Goal: Transaction & Acquisition: Purchase product/service

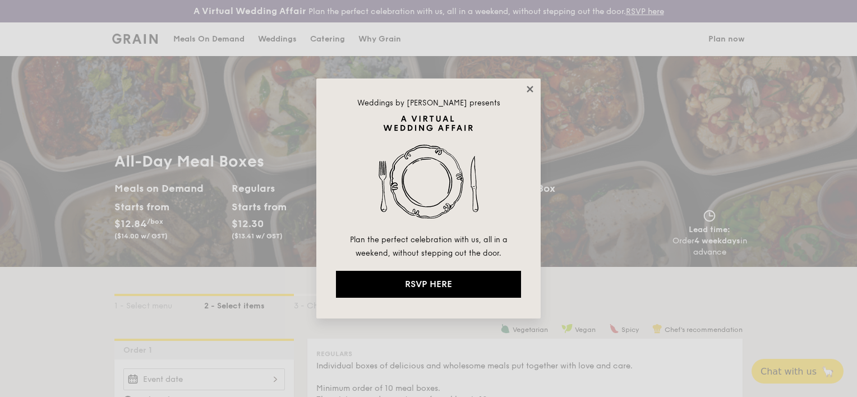
click at [532, 87] on icon at bounding box center [530, 89] width 10 height 10
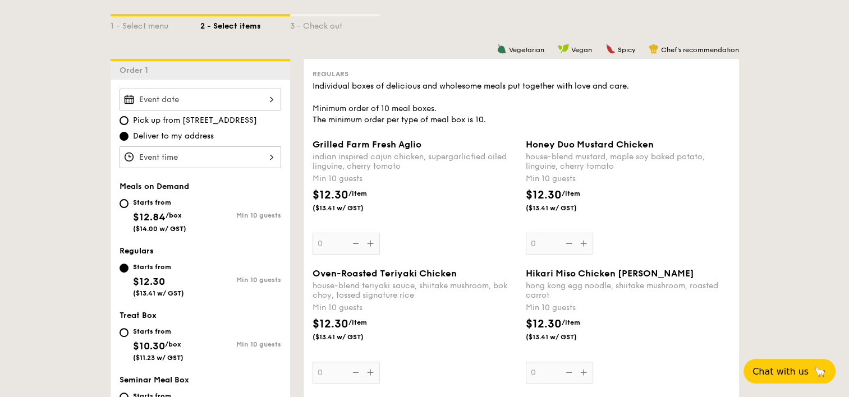
scroll to position [281, 0]
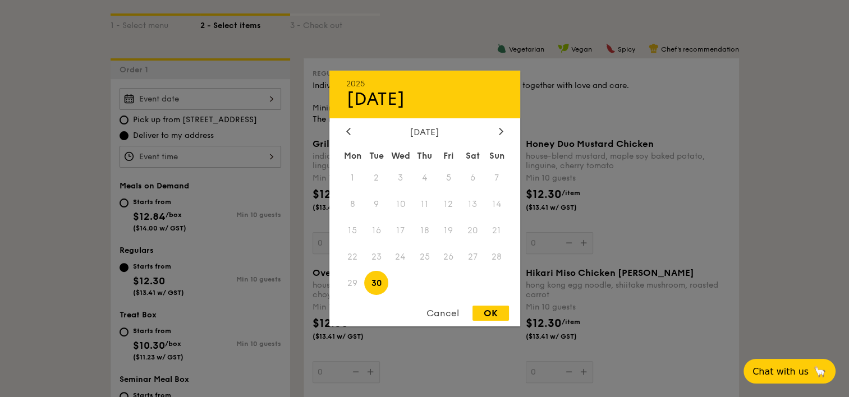
click at [227, 103] on div "2025 Sep [DATE] Tue Wed Thu Fri Sat Sun 1 2 3 4 5 6 7 8 9 10 11 12 13 14 15 16 …" at bounding box center [201, 99] width 162 height 22
click at [499, 130] on icon at bounding box center [501, 130] width 4 height 7
click at [402, 256] on span "19" at bounding box center [400, 257] width 24 height 24
click at [493, 316] on div "OK" at bounding box center [490, 313] width 36 height 15
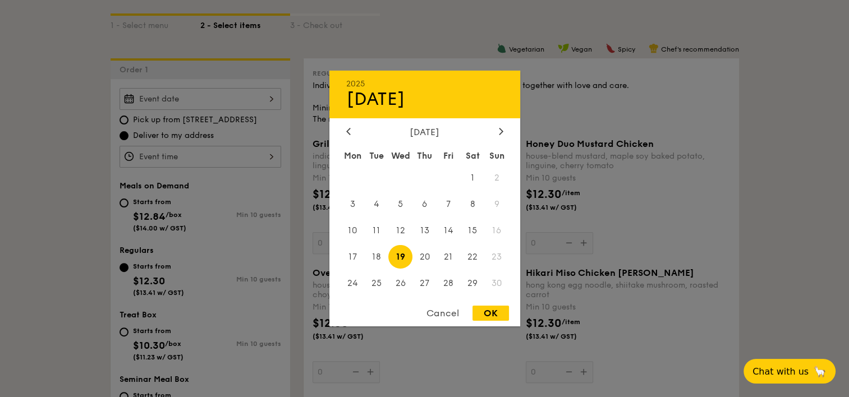
type input "[DATE]"
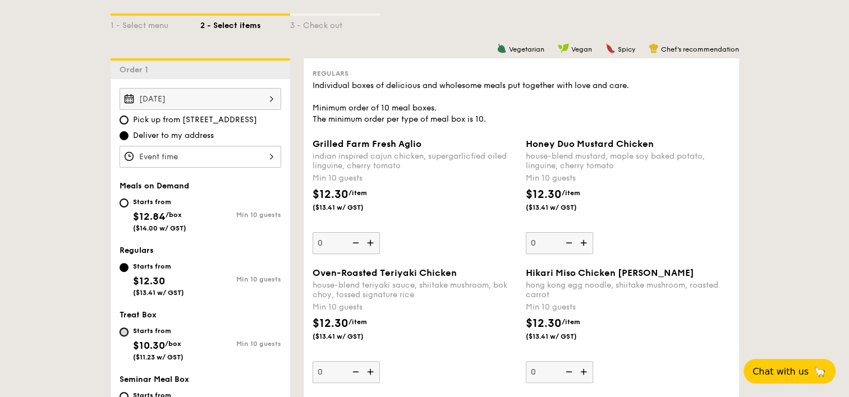
click at [122, 330] on input "Starts from $10.30 /box ($11.23 w/ GST) Min 10 guests" at bounding box center [124, 332] width 9 height 9
radio input "true"
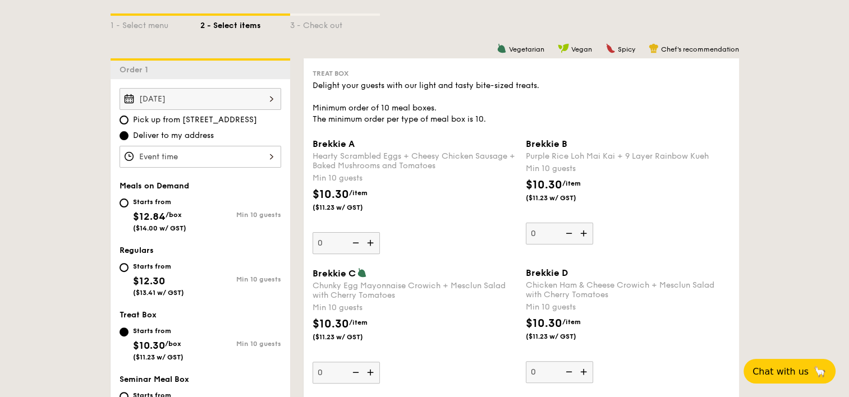
click at [126, 208] on div "Starts from $12.84 /box ($14.00 w/ GST)" at bounding box center [160, 213] width 81 height 37
click at [126, 208] on input "Starts from $12.84 /box ($14.00 w/ GST) Min 10 guests" at bounding box center [124, 203] width 9 height 9
radio input "true"
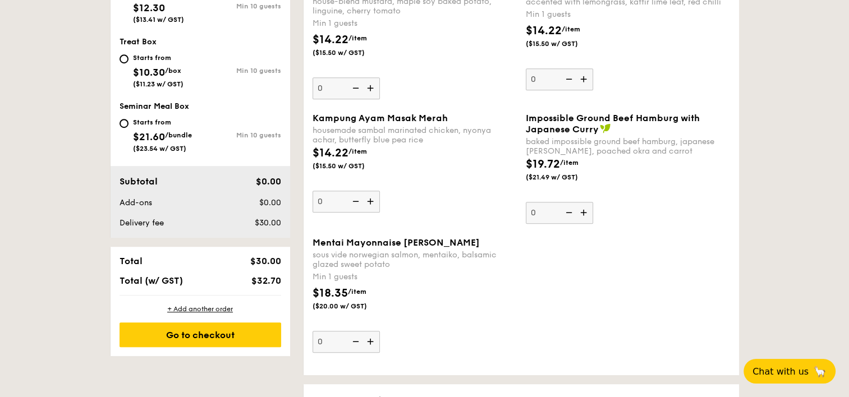
scroll to position [561, 0]
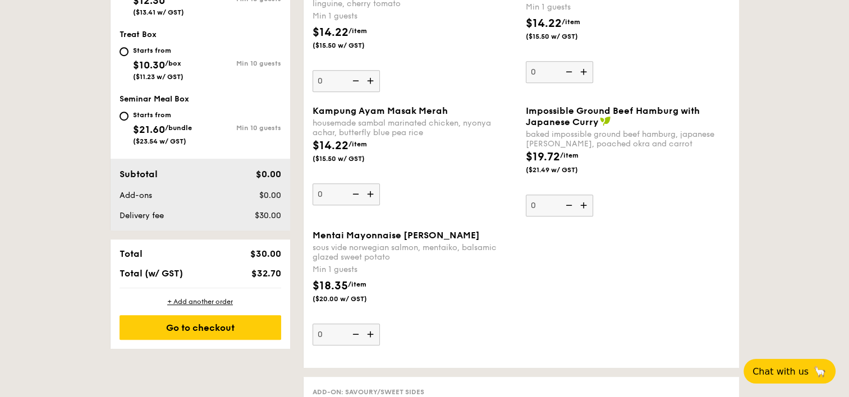
drag, startPoint x: 383, startPoint y: 251, endPoint x: 383, endPoint y: 264, distance: 12.4
click at [383, 264] on div "Mentai Mayonnaise Aburi Salmon sous vide norwegian salmon, mentaiko, balsamic g…" at bounding box center [415, 288] width 204 height 116
drag, startPoint x: 383, startPoint y: 264, endPoint x: 379, endPoint y: 268, distance: 6.0
click at [379, 268] on div "Min 1 guests" at bounding box center [415, 269] width 204 height 11
click at [379, 324] on input "0" at bounding box center [346, 335] width 67 height 22
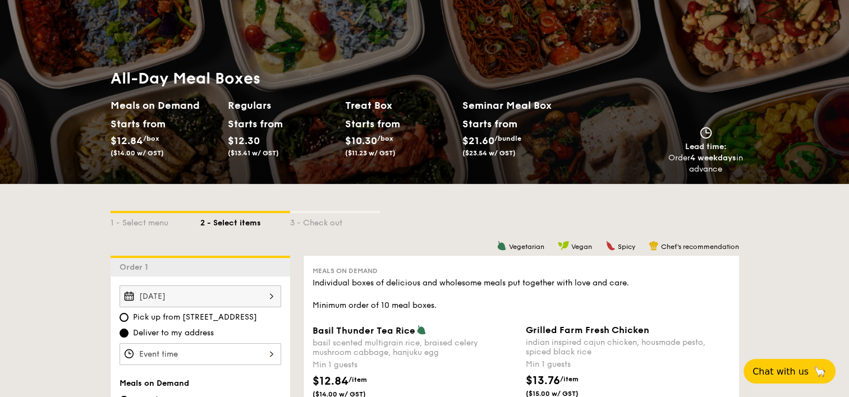
scroll to position [281, 0]
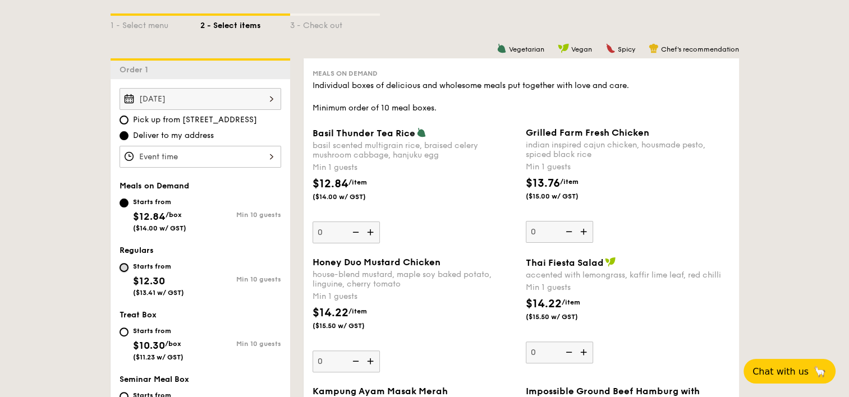
click at [126, 265] on input "Starts from $12.30 ($13.41 w/ GST) Min 10 guests" at bounding box center [124, 267] width 9 height 9
radio input "true"
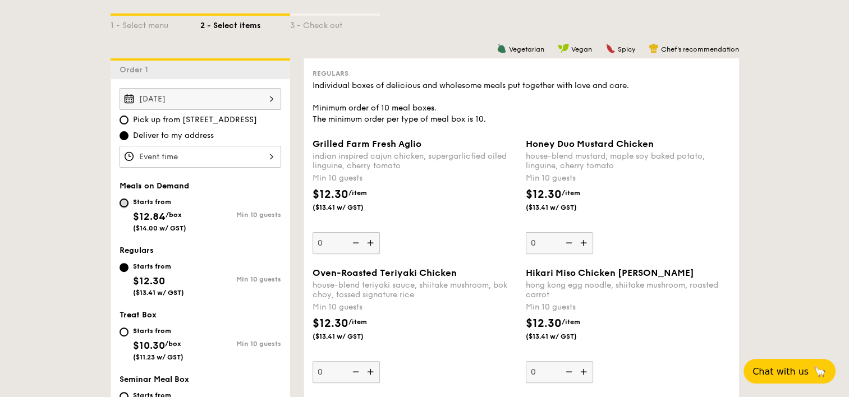
click at [127, 201] on input "Starts from $12.84 /box ($14.00 w/ GST) Min 10 guests" at bounding box center [124, 203] width 9 height 9
radio input "true"
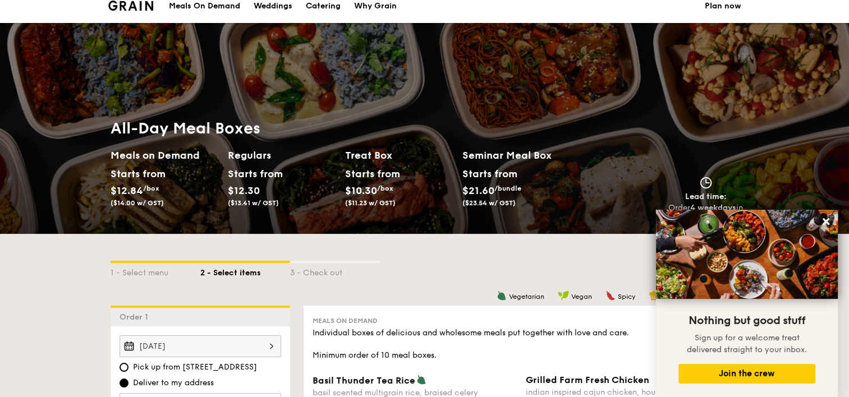
scroll to position [0, 0]
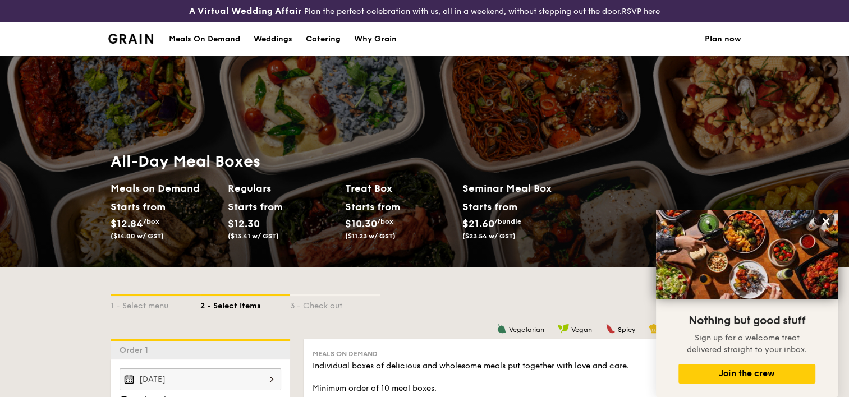
click at [212, 39] on div "Meals On Demand" at bounding box center [204, 39] width 71 height 34
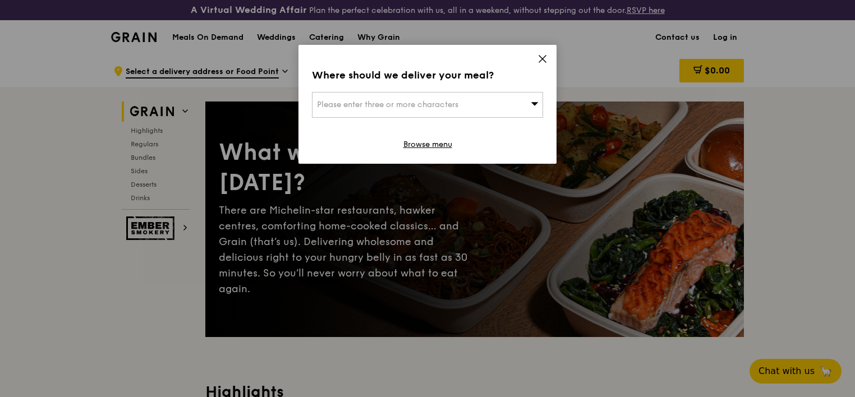
click at [540, 58] on icon at bounding box center [543, 59] width 10 height 10
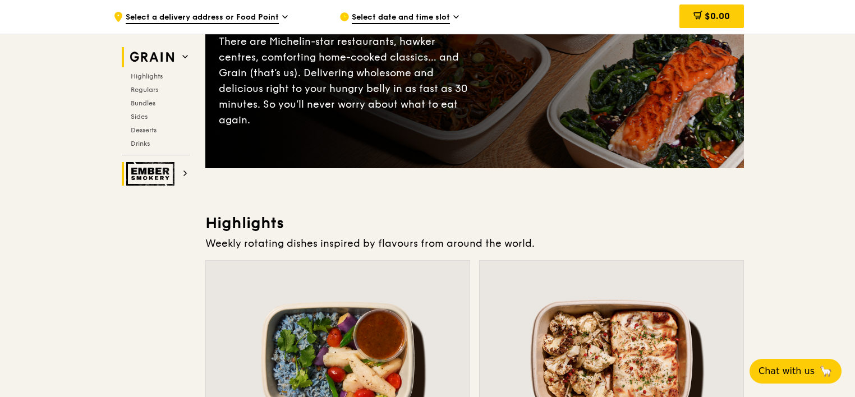
scroll to position [337, 0]
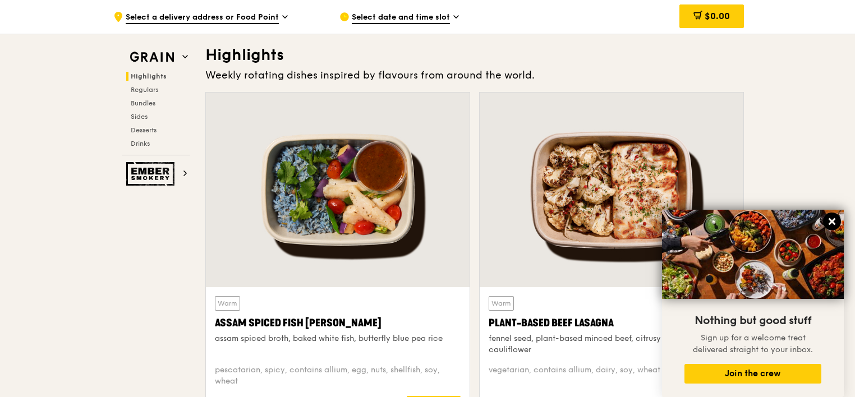
click at [831, 222] on icon at bounding box center [832, 221] width 7 height 7
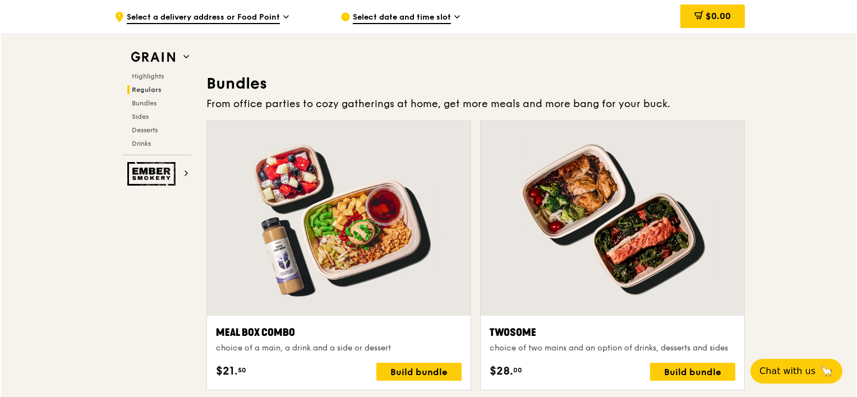
scroll to position [1627, 0]
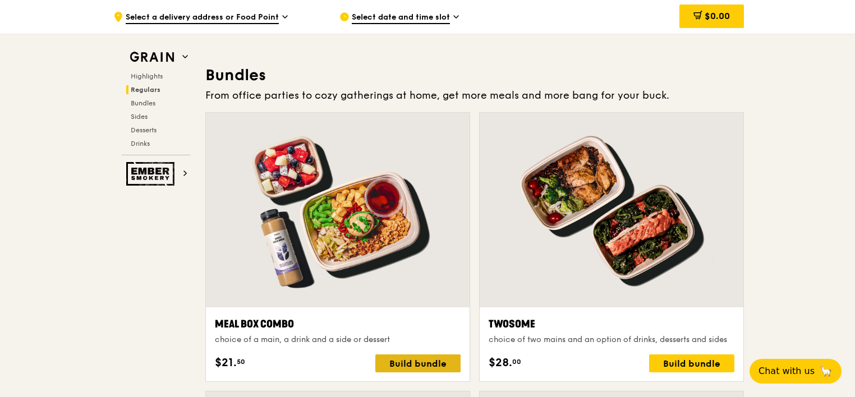
click at [424, 362] on div "Build bundle" at bounding box center [417, 364] width 85 height 18
drag, startPoint x: 734, startPoint y: 192, endPoint x: 756, endPoint y: 252, distance: 63.4
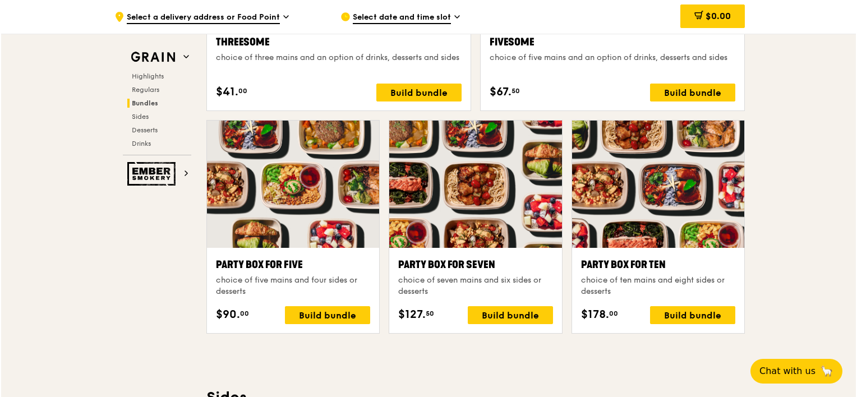
scroll to position [2189, 0]
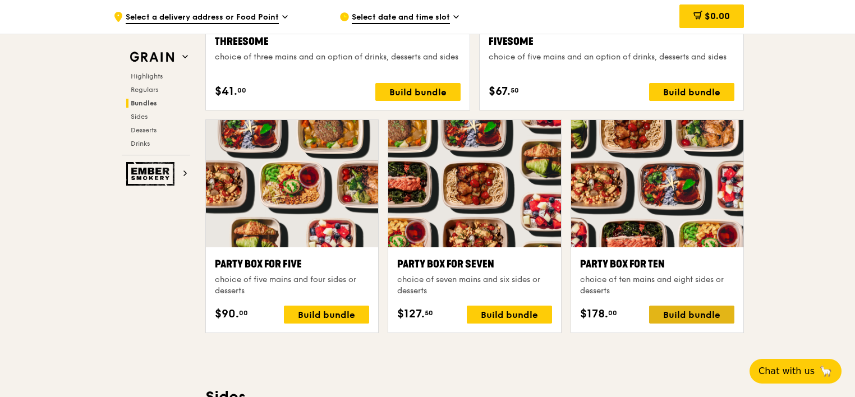
click at [692, 316] on div "Build bundle" at bounding box center [691, 315] width 85 height 18
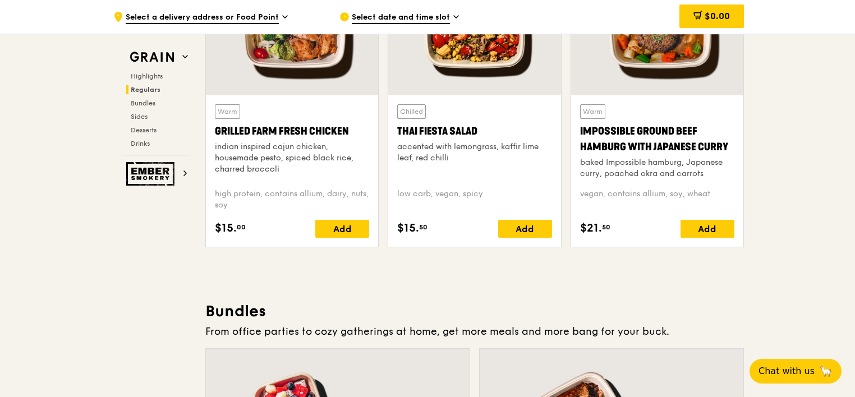
scroll to position [1234, 0]
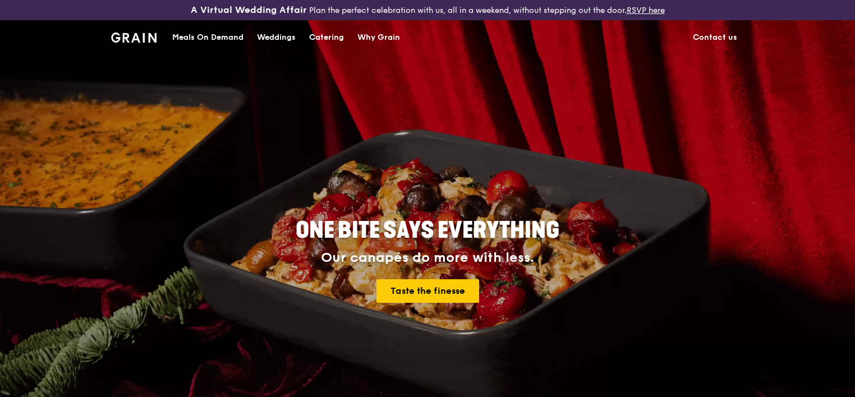
click at [227, 38] on div "Meals On Demand" at bounding box center [207, 38] width 71 height 34
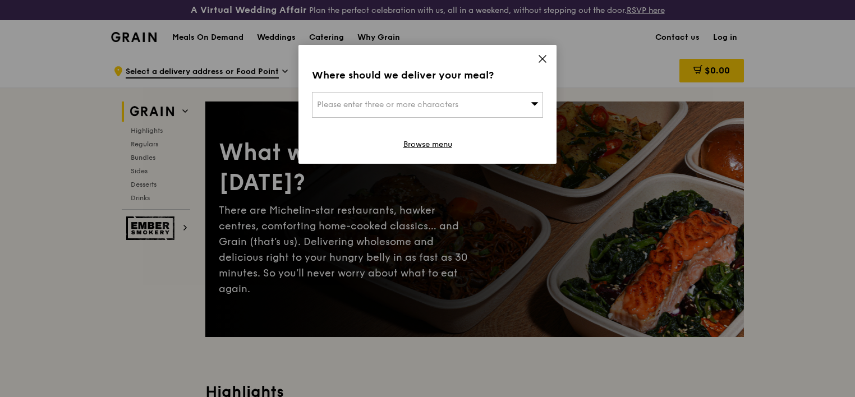
click at [425, 107] on span "Please enter three or more characters" at bounding box center [387, 105] width 141 height 10
click at [425, 106] on input "search" at bounding box center [428, 105] width 230 height 25
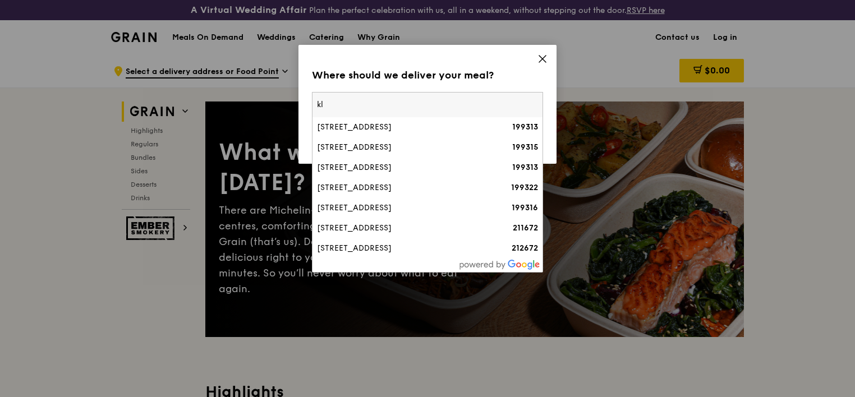
type input "k"
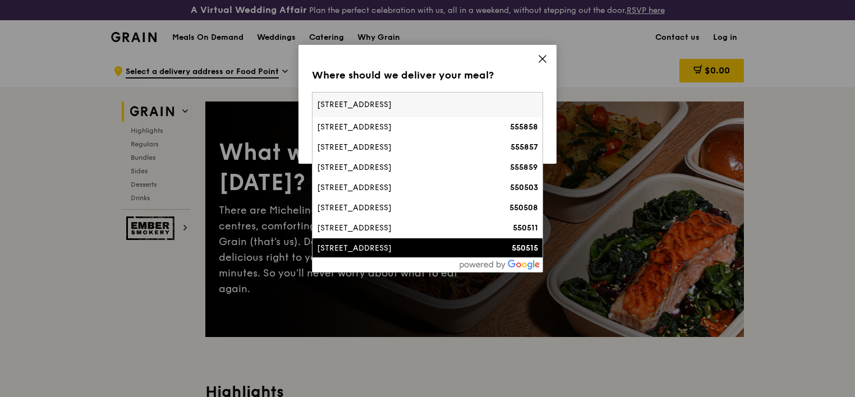
click at [431, 105] on input "4 serangoon north ave" at bounding box center [428, 105] width 230 height 25
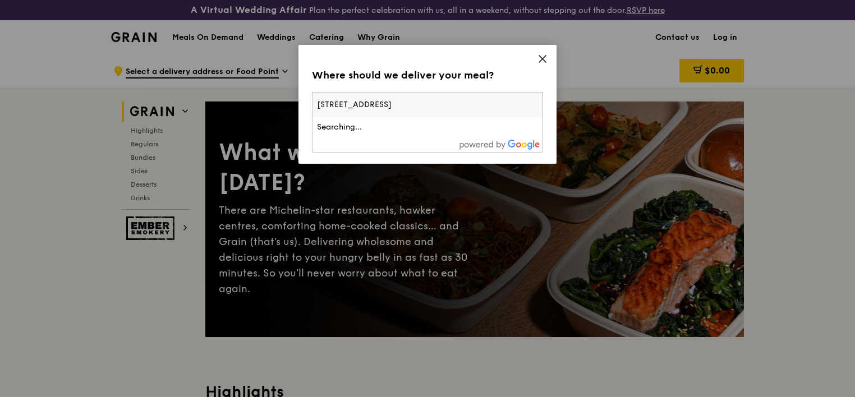
type input "4 serangoon north ave 5"
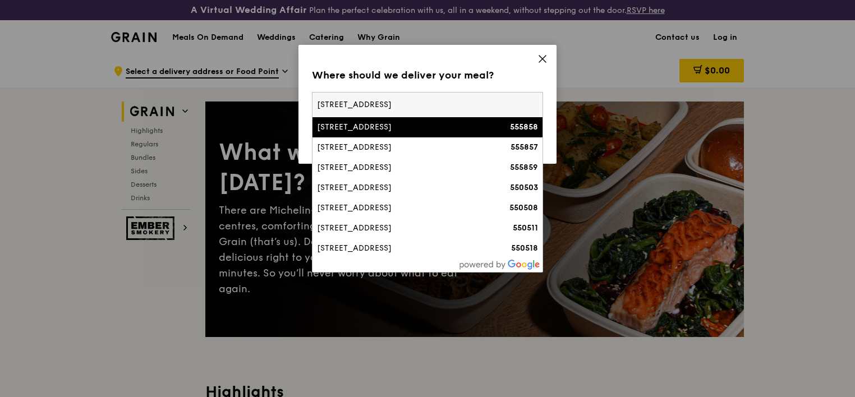
click at [471, 103] on input "4 serangoon north ave 5" at bounding box center [428, 105] width 230 height 25
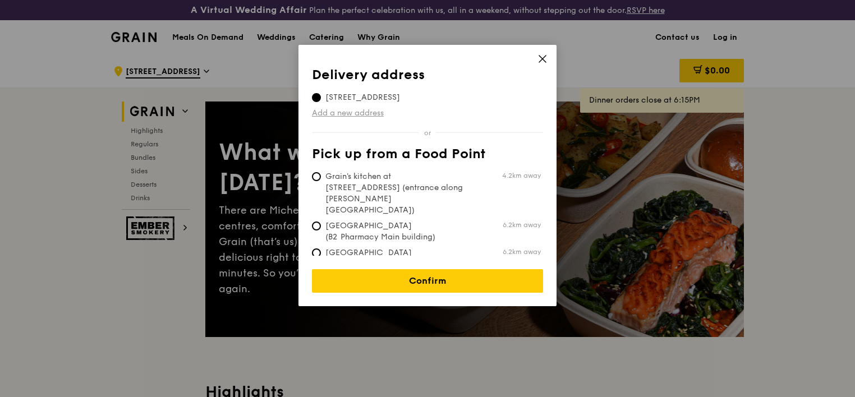
drag, startPoint x: 394, startPoint y: 274, endPoint x: 366, endPoint y: 113, distance: 163.0
click at [366, 113] on div "Delivery address Pick up from a Food Point Delivery address 51 Serangoon North …" at bounding box center [427, 180] width 231 height 226
click at [364, 112] on link "Add a new address" at bounding box center [427, 113] width 231 height 11
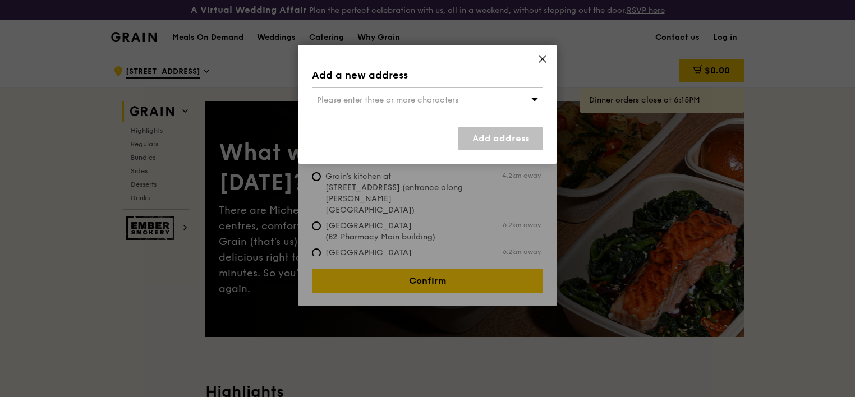
click at [368, 103] on span "Please enter three or more characters" at bounding box center [387, 100] width 141 height 10
type input "4 serangoon north ave 5"
click at [496, 137] on link "Add address" at bounding box center [500, 139] width 85 height 24
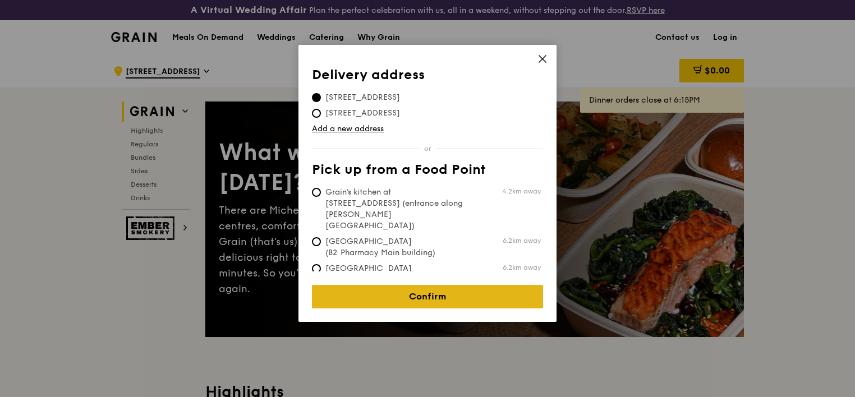
click at [404, 285] on link "Confirm" at bounding box center [427, 297] width 231 height 24
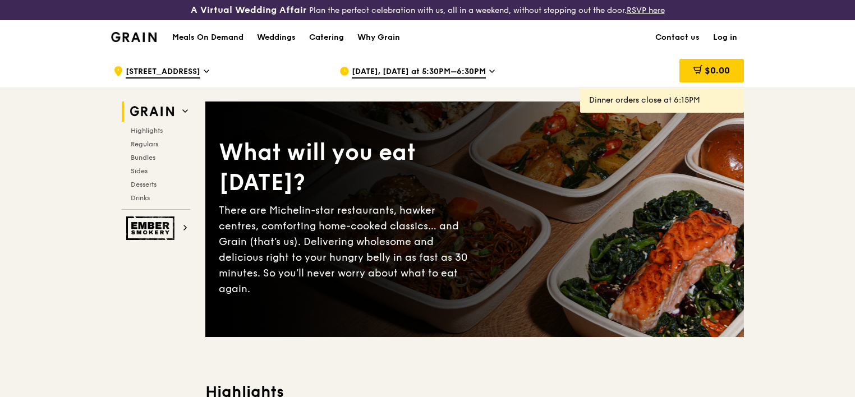
click at [410, 76] on span "Sep 24, Today at 5:30PM–6:30PM" at bounding box center [419, 72] width 134 height 12
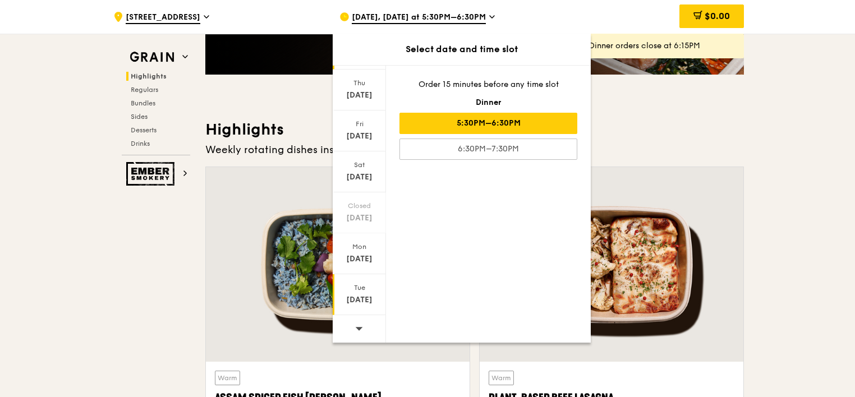
scroll to position [449, 0]
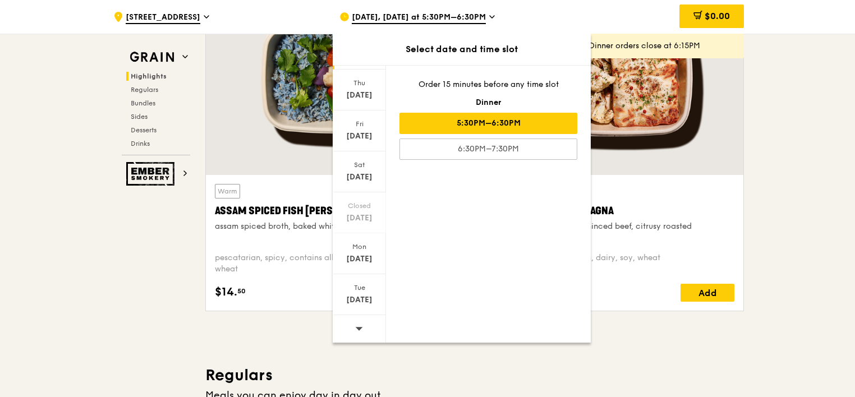
click at [362, 325] on div at bounding box center [359, 329] width 53 height 29
click at [362, 329] on div at bounding box center [359, 329] width 53 height 29
drag, startPoint x: 362, startPoint y: 329, endPoint x: 357, endPoint y: 301, distance: 28.5
click at [357, 301] on div "Oct 7" at bounding box center [359, 300] width 50 height 11
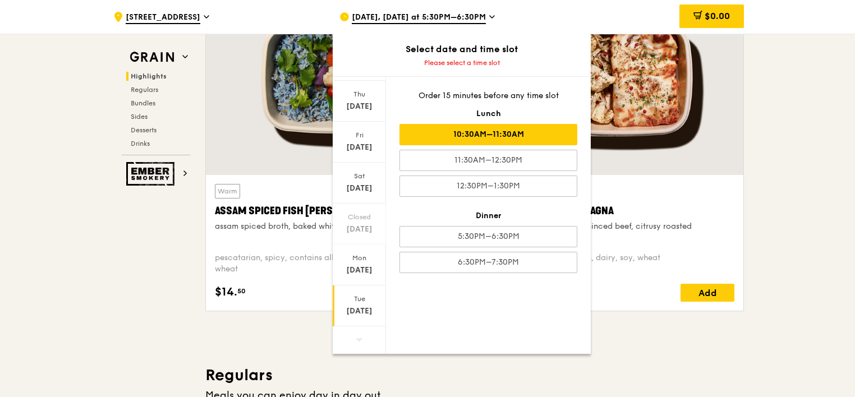
click at [496, 137] on div "10:30AM–11:30AM" at bounding box center [489, 134] width 178 height 21
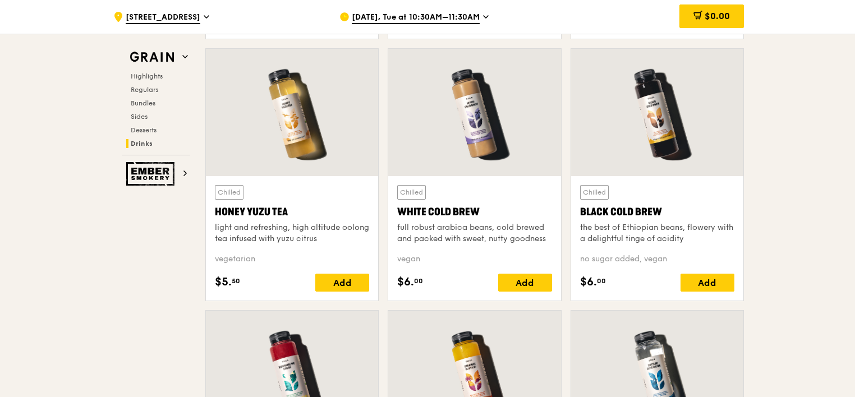
scroll to position [4421, 0]
